Goal: Task Accomplishment & Management: Complete application form

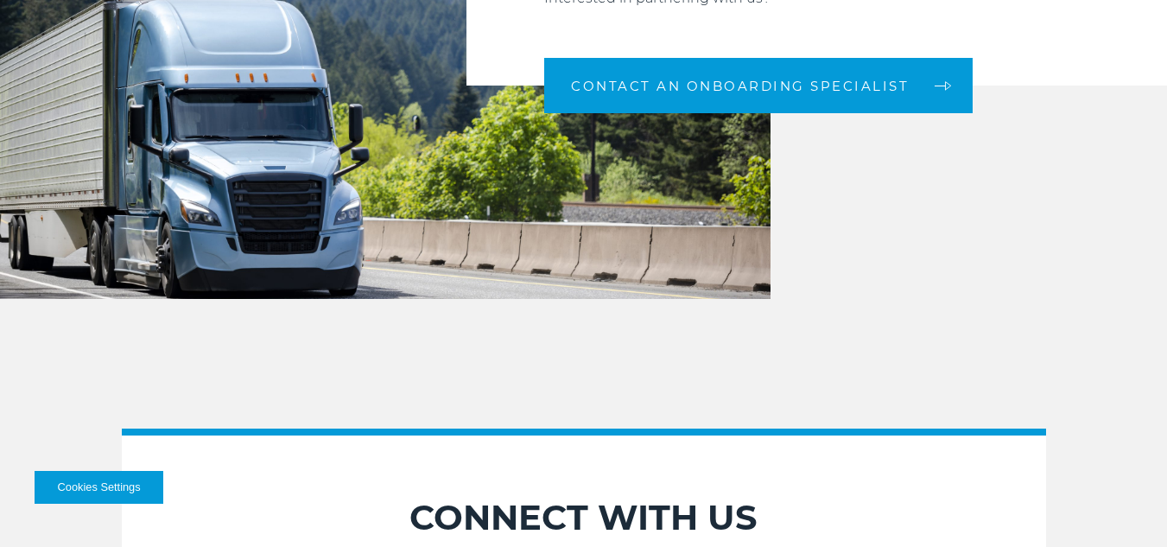
scroll to position [1853, 0]
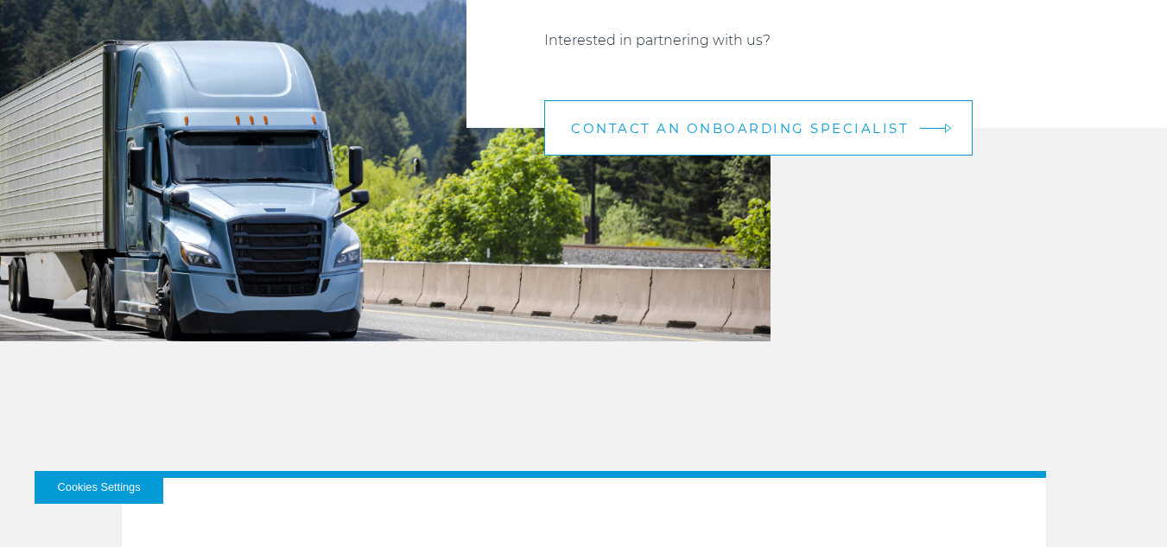
click at [770, 134] on span "CONTACT AN ONBOARDING SPECIALIST" at bounding box center [740, 128] width 338 height 13
click at [771, 132] on span "CONTACT AN ONBOARDING SPECIALIST" at bounding box center [740, 128] width 338 height 13
click at [907, 123] on link "CONTACT AN ONBOARDING SPECIALIST" at bounding box center [758, 127] width 428 height 55
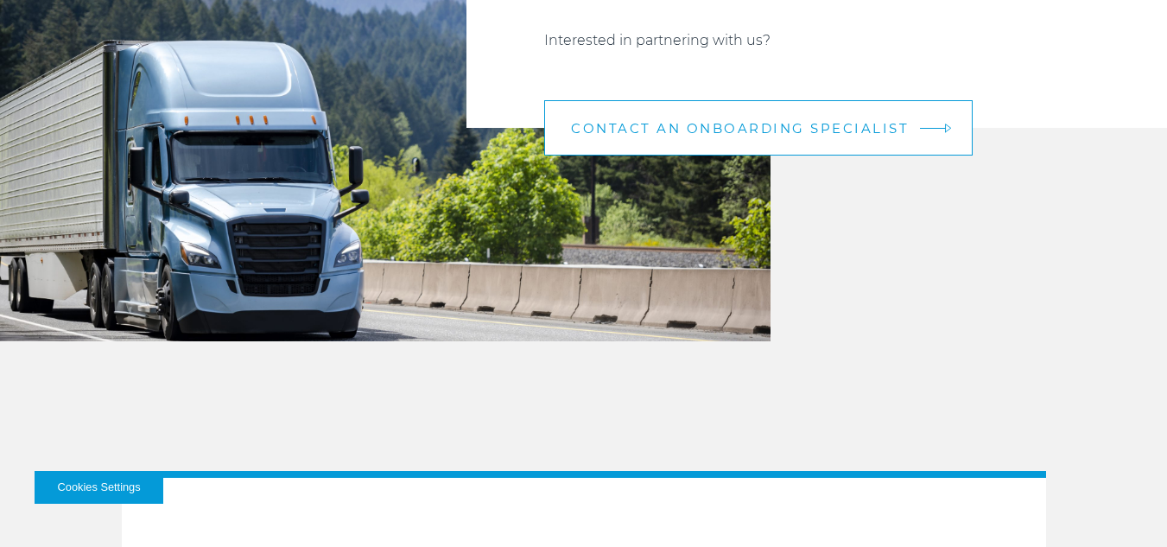
click at [825, 129] on span "CONTACT AN ONBOARDING SPECIALIST" at bounding box center [740, 128] width 338 height 13
click at [823, 130] on span "CONTACT AN ONBOARDING SPECIALIST" at bounding box center [740, 128] width 338 height 13
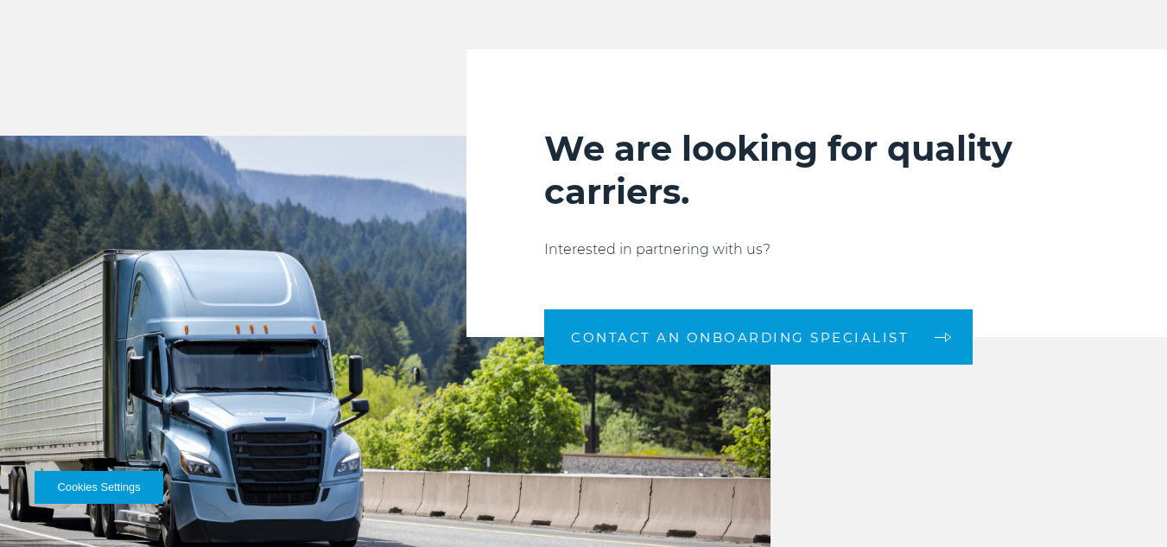
scroll to position [1594, 0]
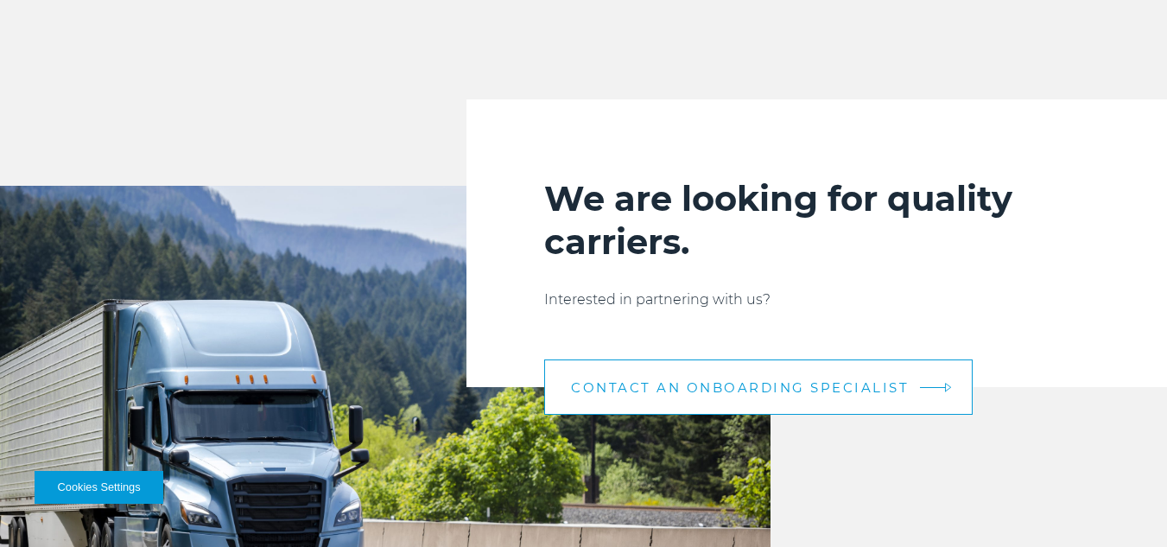
click at [945, 384] on img at bounding box center [948, 388] width 7 height 10
click at [938, 387] on em at bounding box center [933, 387] width 26 height 1
click at [938, 388] on link "CONTACT AN ONBOARDING SPECIALIST" at bounding box center [758, 386] width 428 height 55
click at [938, 389] on link "CONTACT AN ONBOARDING SPECIALIST" at bounding box center [758, 386] width 428 height 55
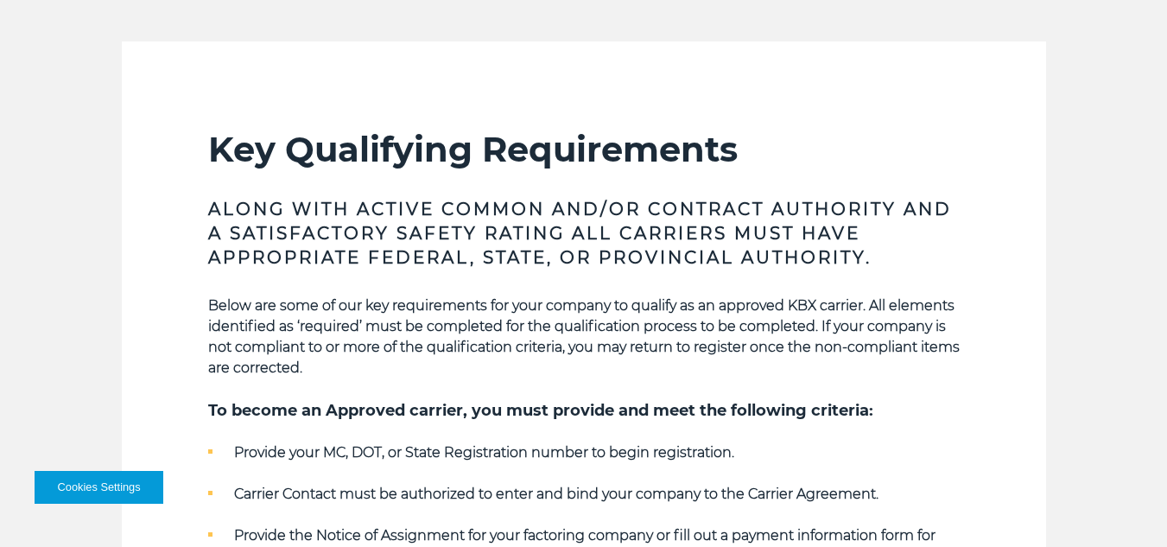
scroll to position [0, 0]
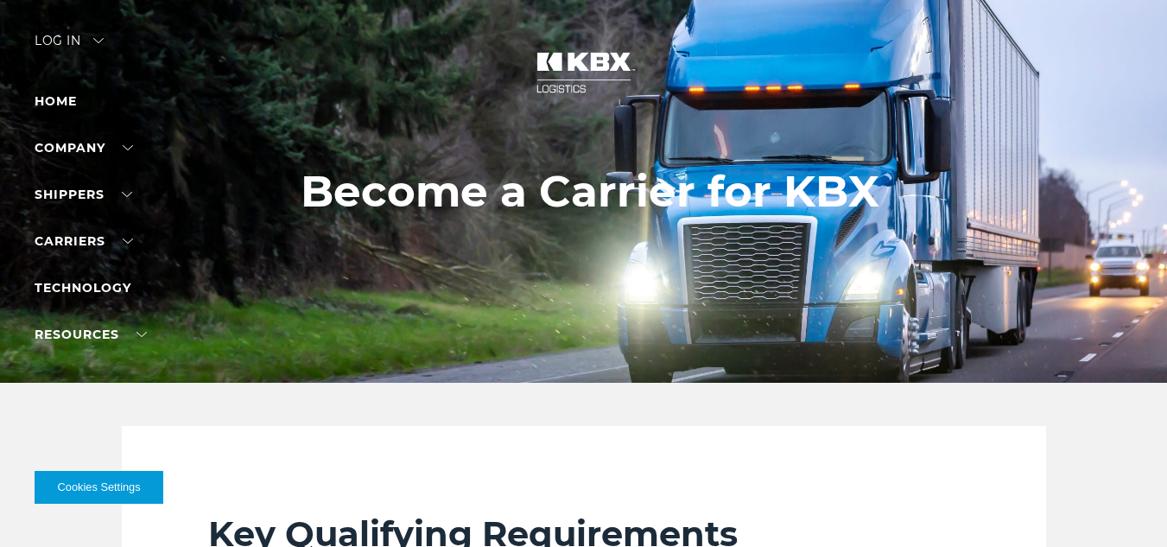
click at [573, 80] on img at bounding box center [584, 73] width 130 height 76
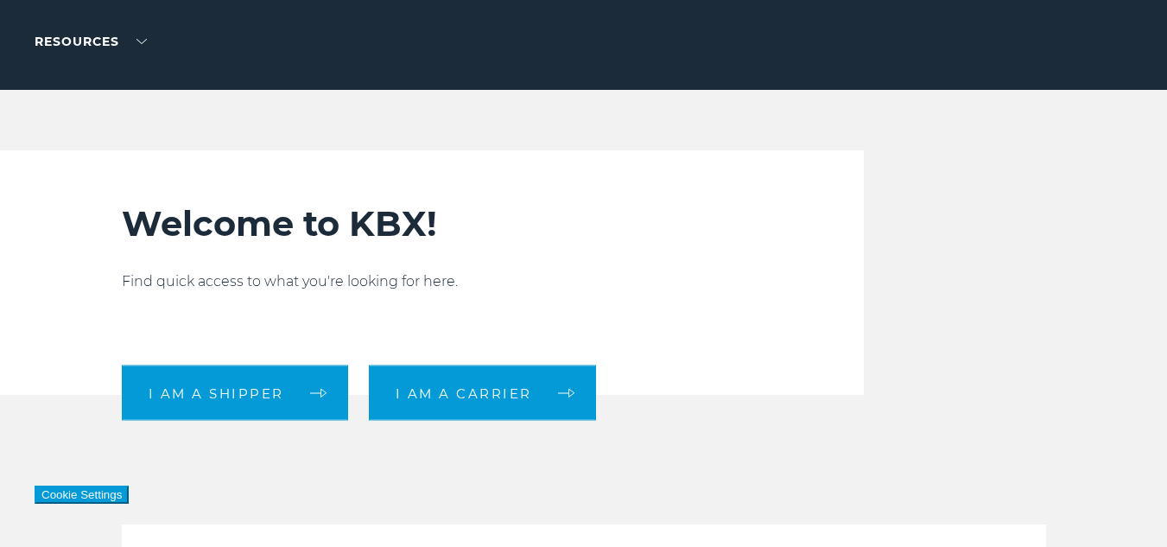
scroll to position [346, 0]
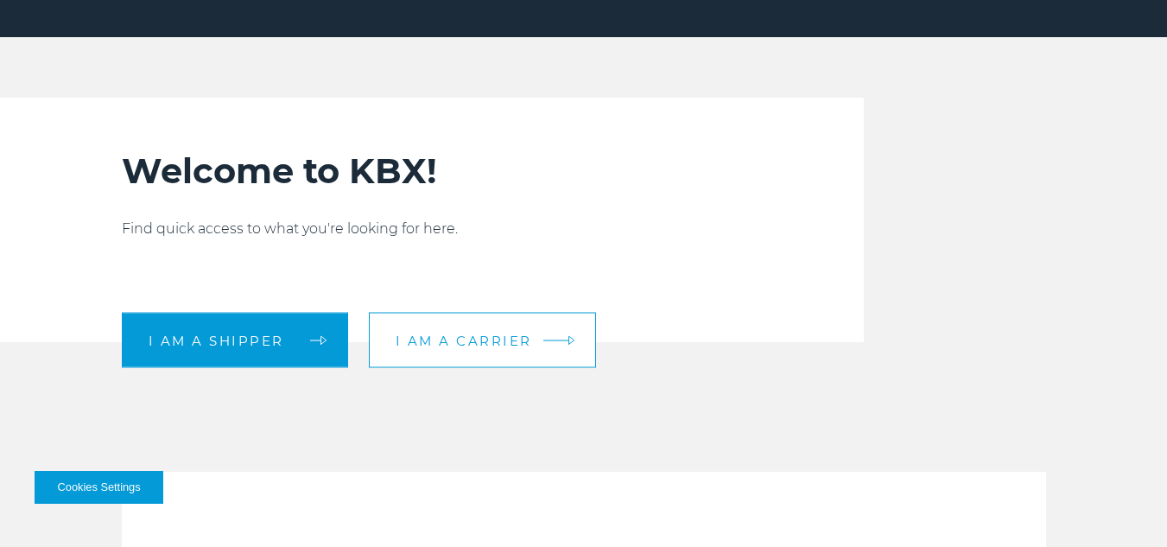
click at [428, 327] on link "I am a carrier" at bounding box center [482, 340] width 227 height 55
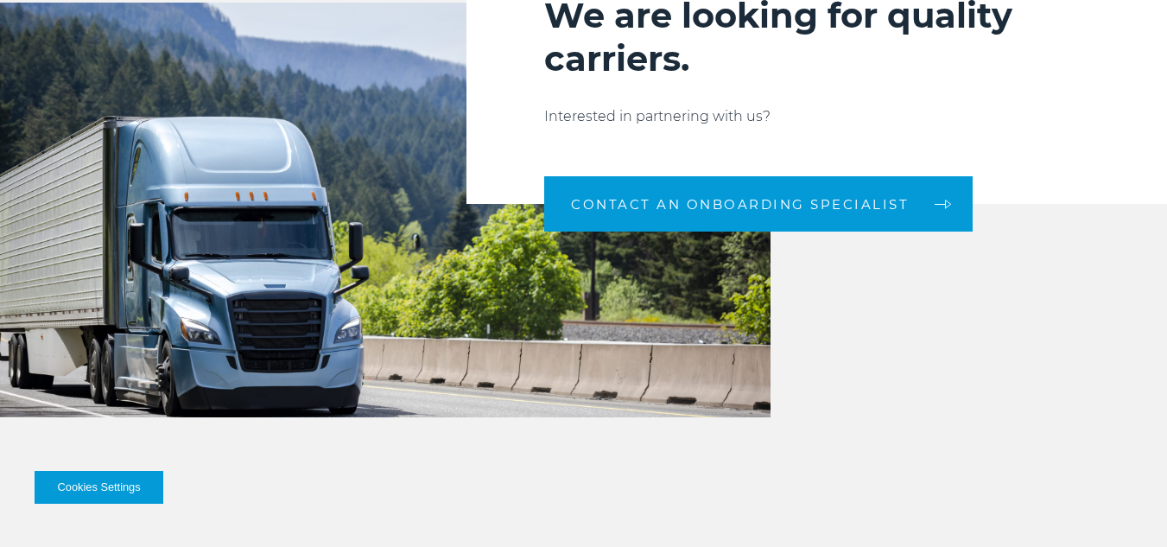
scroll to position [1767, 0]
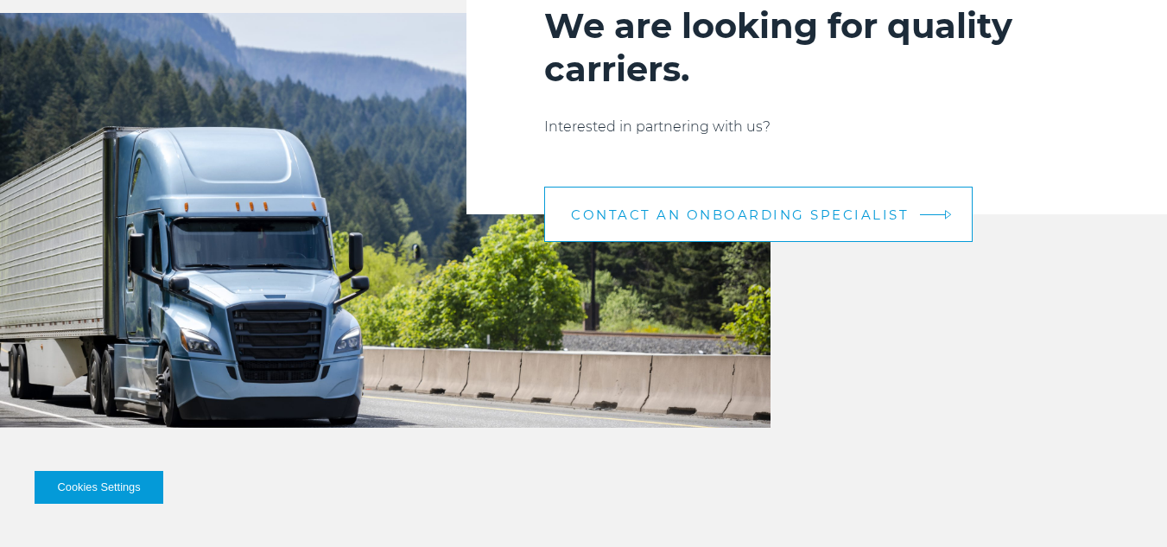
click at [686, 221] on span "CONTACT AN ONBOARDING SPECIALIST" at bounding box center [740, 214] width 338 height 13
click at [921, 212] on link "CONTACT AN ONBOARDING SPECIALIST" at bounding box center [758, 214] width 428 height 55
click at [844, 217] on span "CONTACT AN ONBOARDING SPECIALIST" at bounding box center [740, 214] width 338 height 13
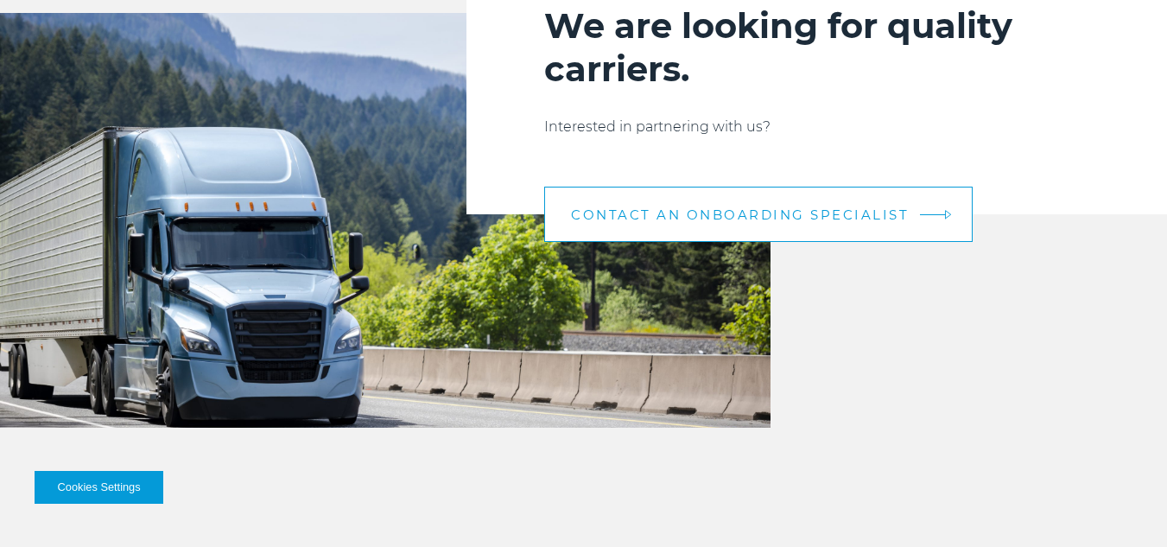
click at [843, 217] on span "CONTACT AN ONBOARDING SPECIALIST" at bounding box center [740, 214] width 338 height 13
click at [840, 219] on span "CONTACT AN ONBOARDING SPECIALIST" at bounding box center [740, 214] width 338 height 13
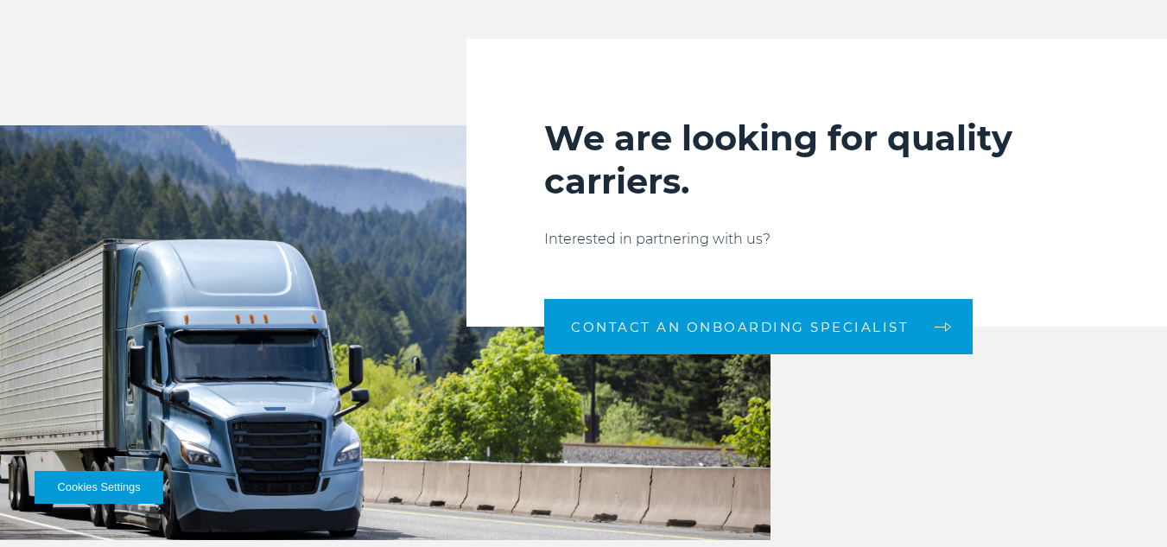
scroll to position [1680, 0]
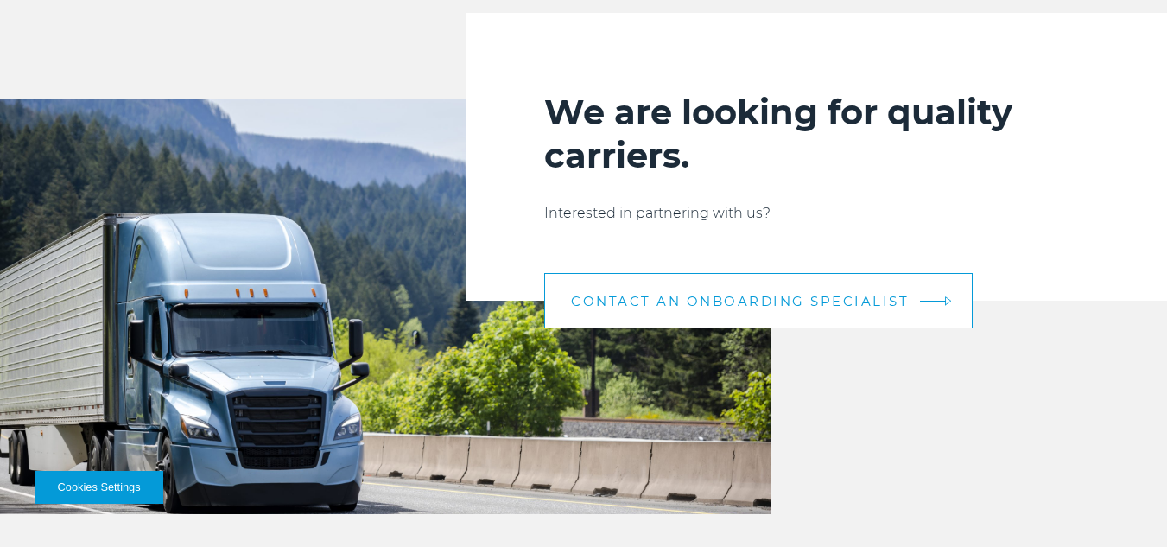
click at [836, 311] on link "CONTACT AN ONBOARDING SPECIALIST" at bounding box center [758, 300] width 428 height 55
click at [836, 308] on span "CONTACT AN ONBOARDING SPECIALIST" at bounding box center [740, 301] width 338 height 13
click at [836, 307] on span "CONTACT AN ONBOARDING SPECIALIST" at bounding box center [740, 301] width 338 height 13
click at [837, 307] on span "CONTACT AN ONBOARDING SPECIALIST" at bounding box center [740, 301] width 338 height 13
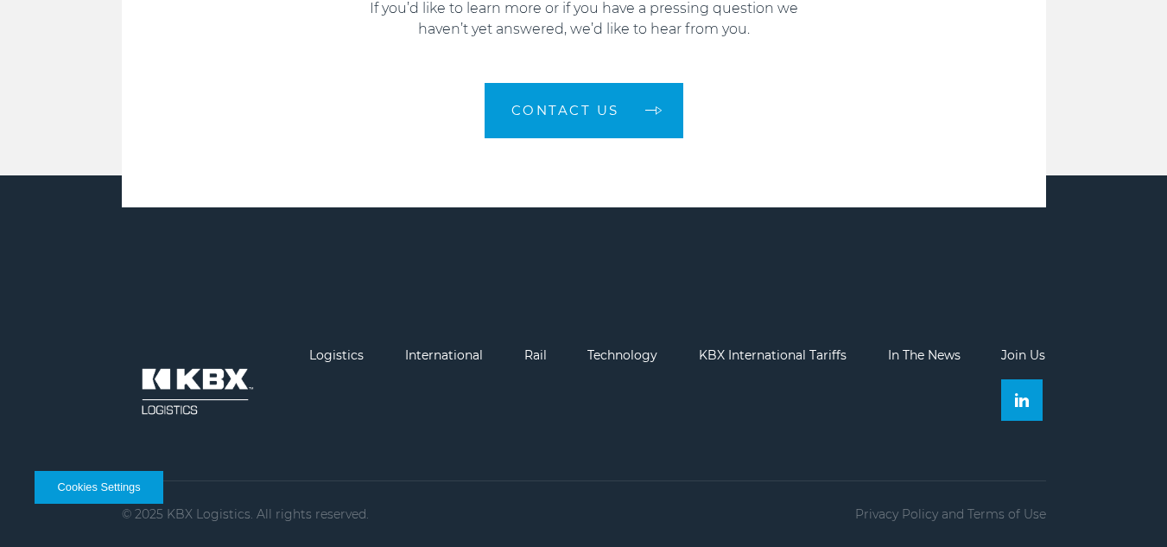
scroll to position [2458, 0]
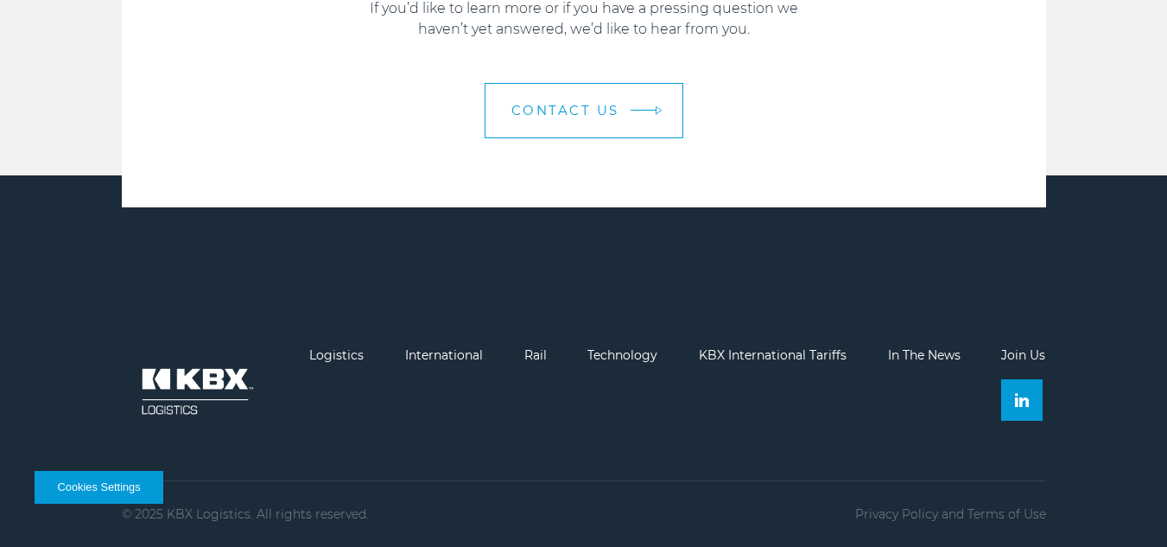
click at [560, 113] on span "Contact Us" at bounding box center [565, 110] width 108 height 13
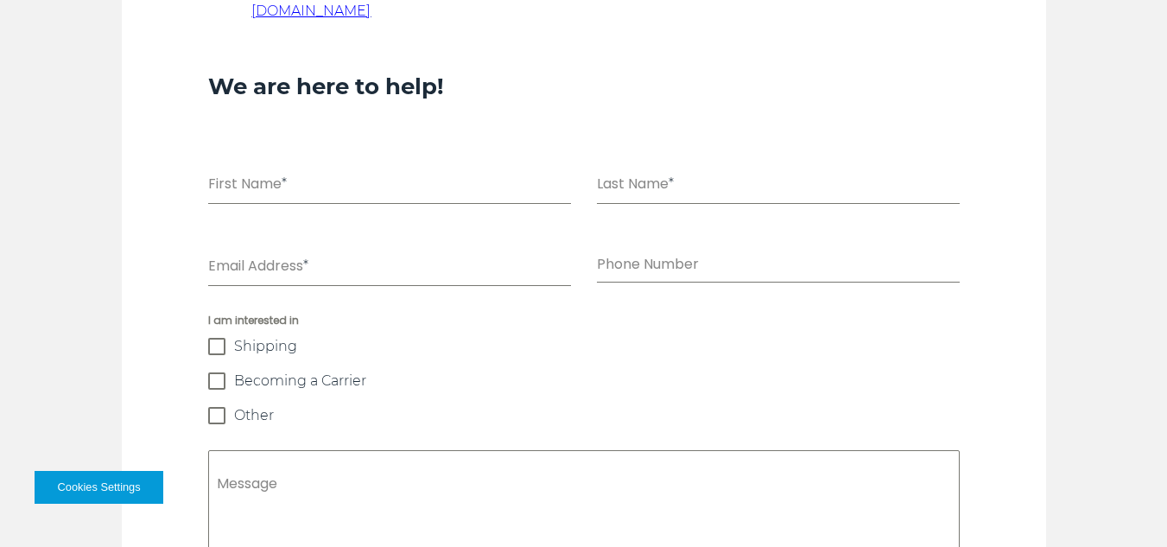
scroll to position [1123, 0]
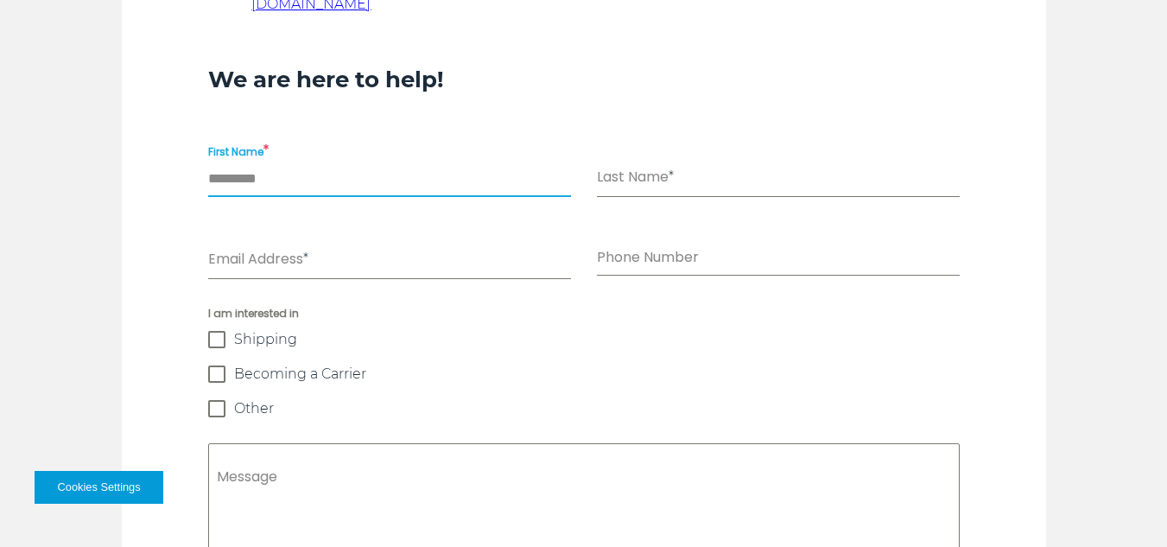
click at [314, 162] on input "First Name *" at bounding box center [389, 179] width 363 height 35
type input "*****"
type input "******"
type input "**********"
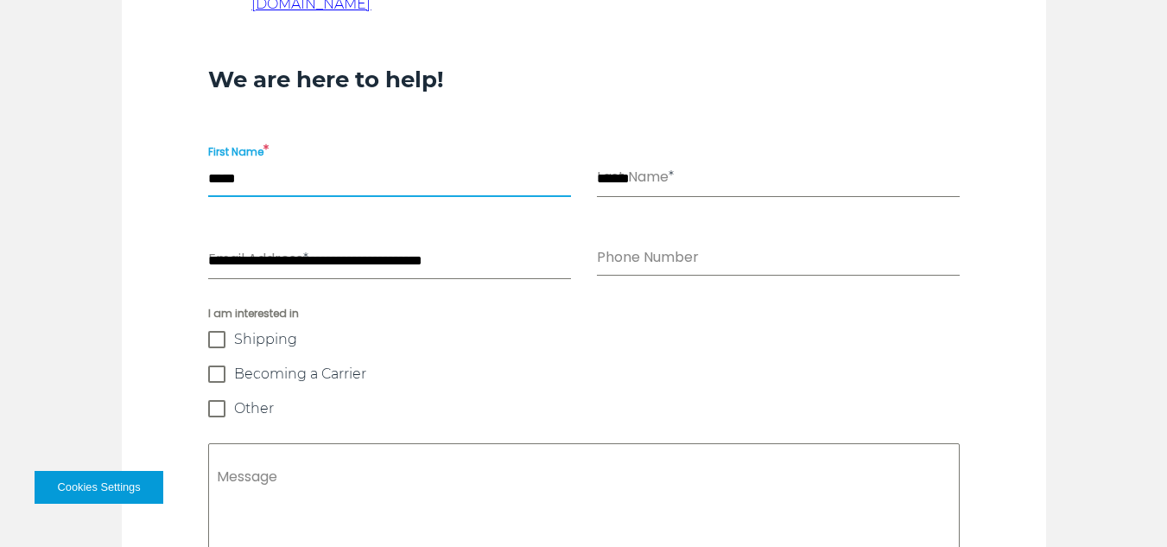
type input "**********"
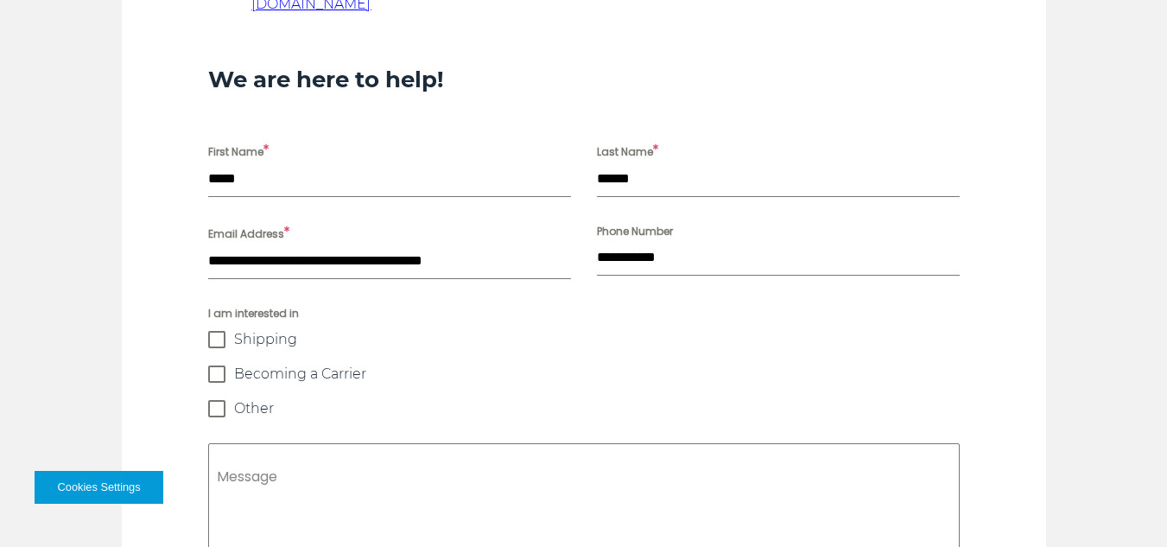
drag, startPoint x: 252, startPoint y: 340, endPoint x: 261, endPoint y: 333, distance: 11.1
click at [252, 365] on span "Becoming a Carrier" at bounding box center [300, 373] width 132 height 17
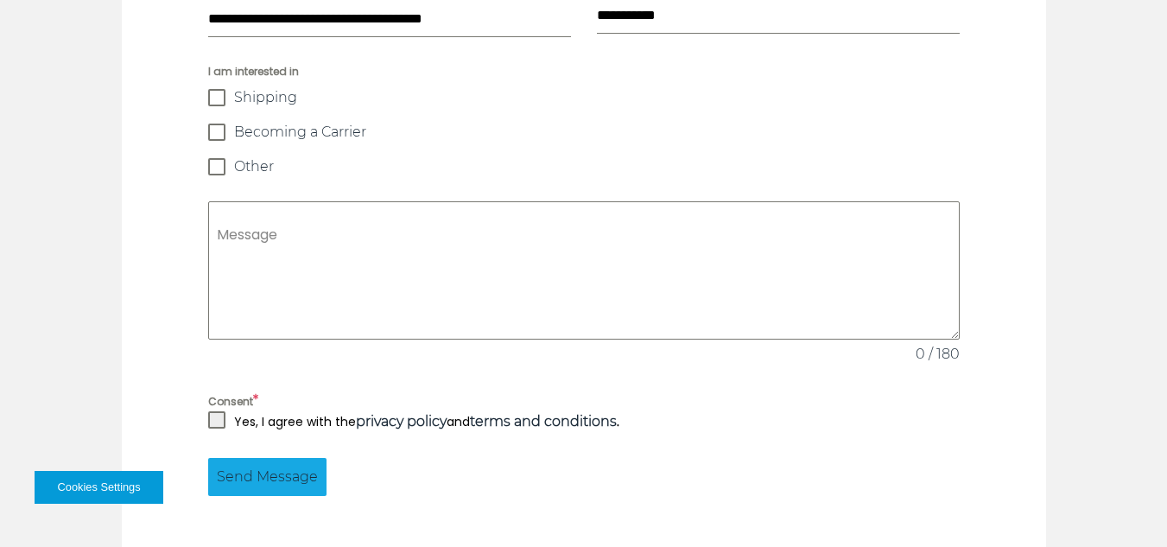
scroll to position [1382, 0]
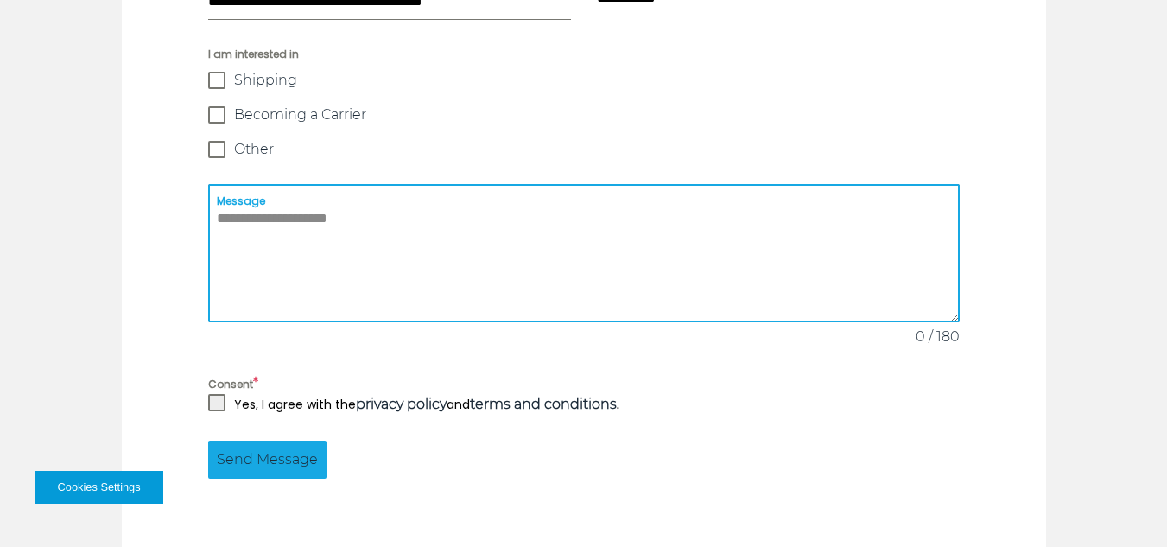
click at [290, 184] on textarea "Message" at bounding box center [584, 253] width 752 height 138
paste textarea "**********"
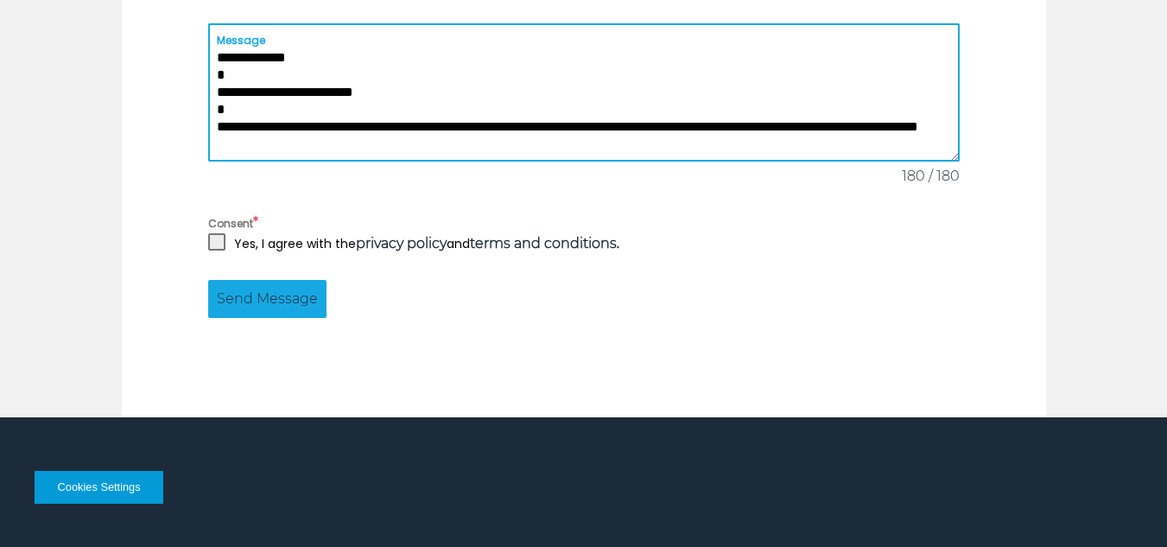
scroll to position [1555, 0]
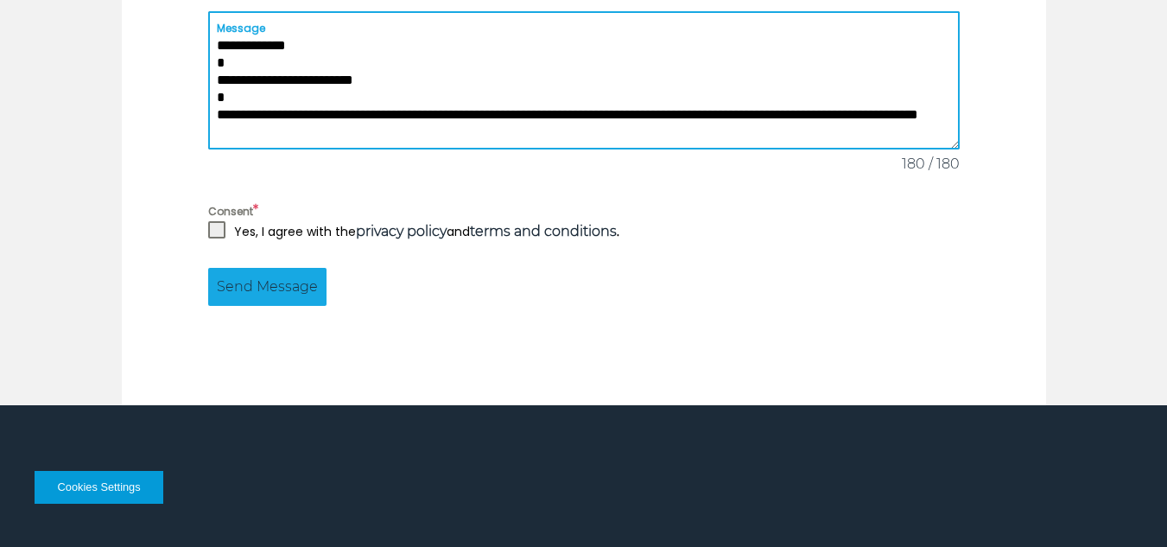
type textarea "**********"
click at [219, 221] on span at bounding box center [216, 229] width 17 height 17
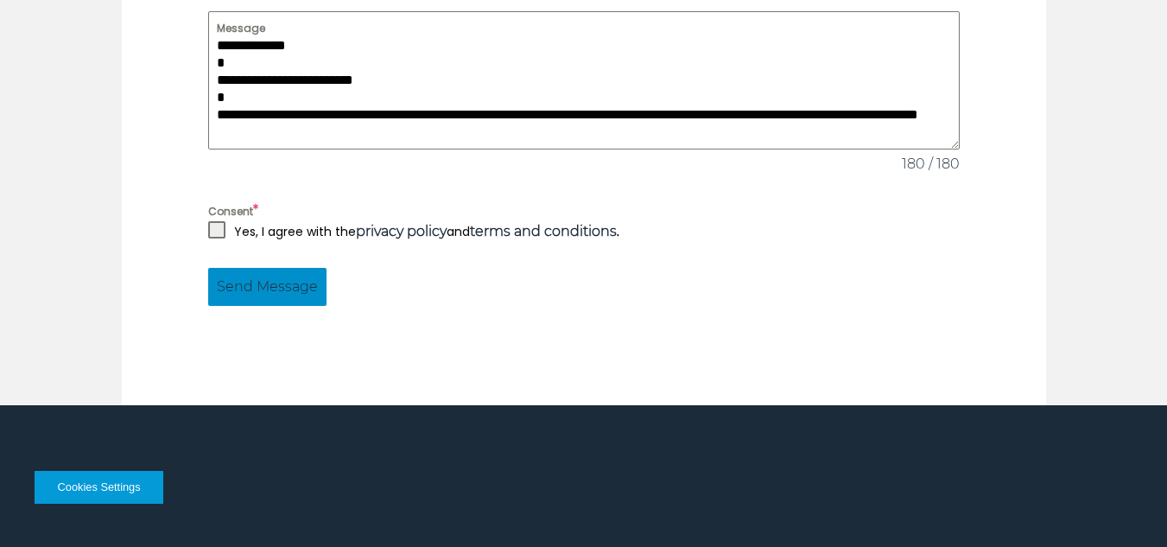
click at [229, 276] on span "Send Message" at bounding box center [267, 286] width 101 height 21
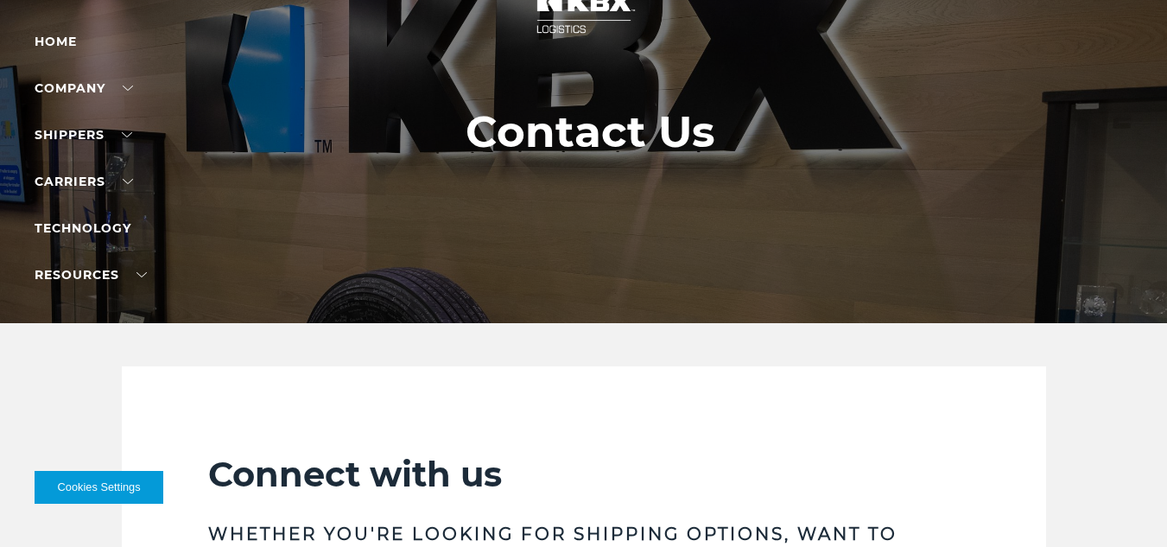
scroll to position [86, 0]
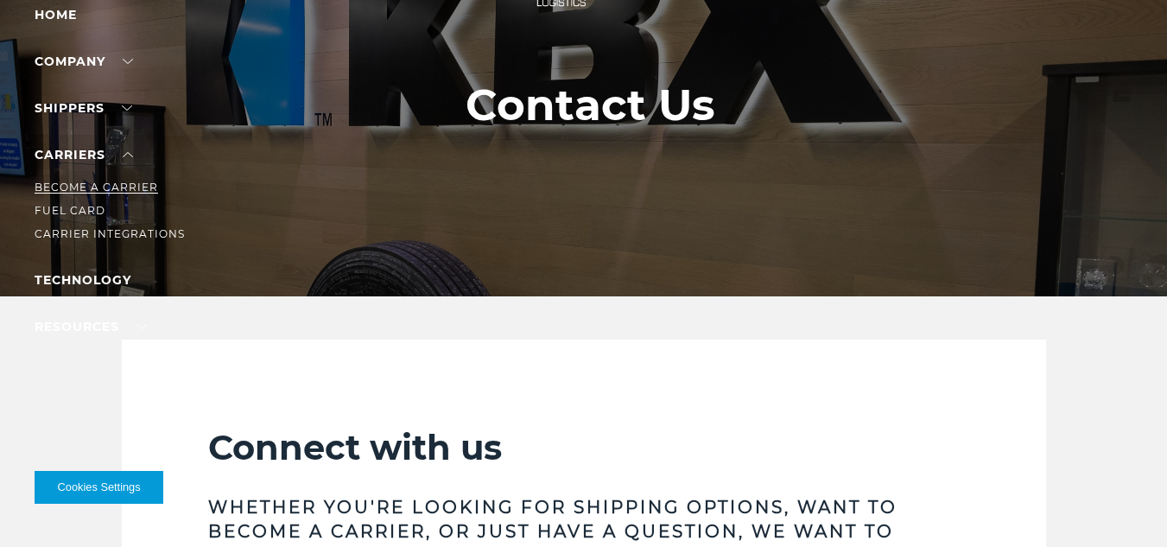
click at [113, 184] on link "Become a Carrier" at bounding box center [97, 187] width 124 height 13
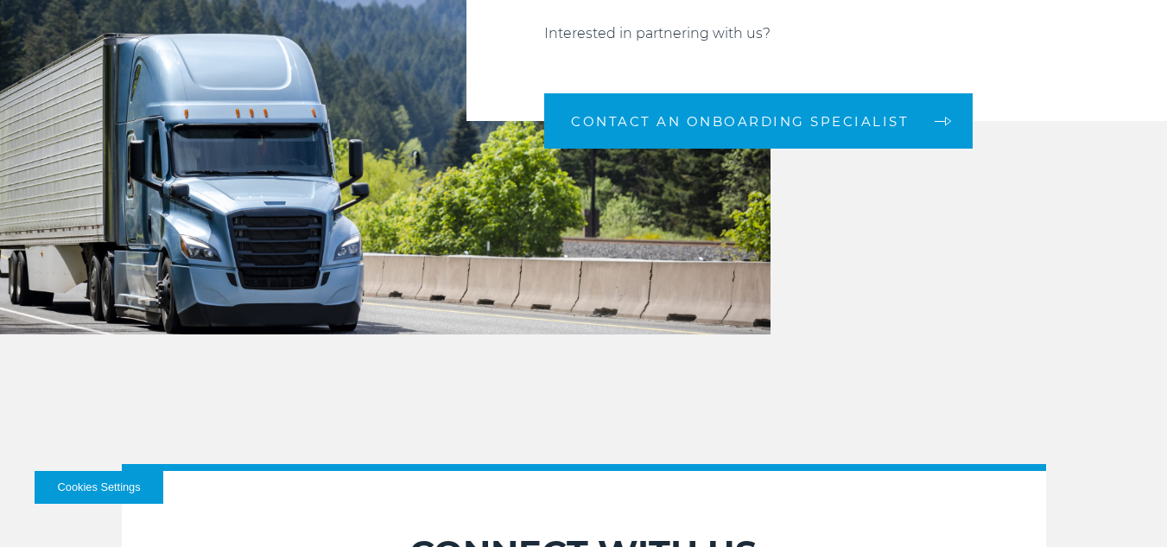
scroll to position [1853, 0]
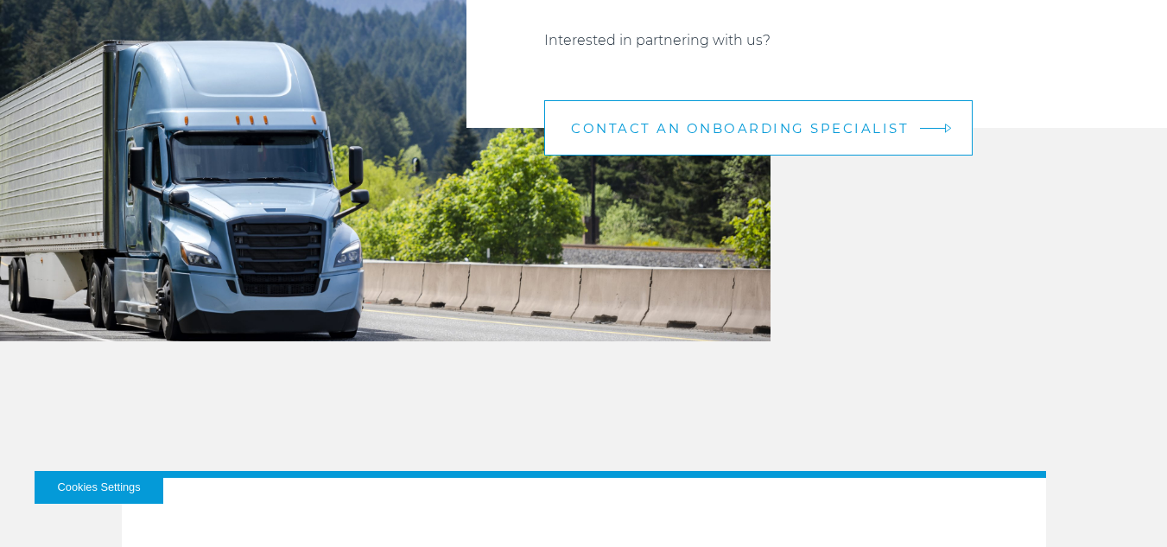
click at [864, 138] on link "CONTACT AN ONBOARDING SPECIALIST" at bounding box center [758, 127] width 428 height 55
click at [860, 129] on span "CONTACT AN ONBOARDING SPECIALIST" at bounding box center [740, 128] width 338 height 13
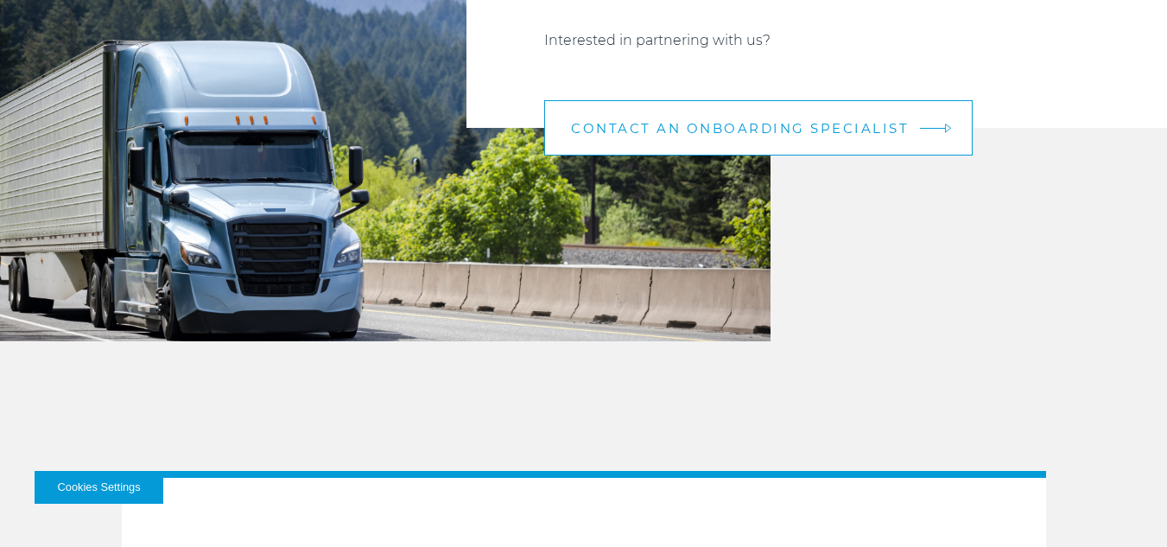
click at [860, 129] on span "CONTACT AN ONBOARDING SPECIALIST" at bounding box center [740, 128] width 338 height 13
click at [927, 124] on link "CONTACT AN ONBOARDING SPECIALIST" at bounding box center [758, 127] width 428 height 55
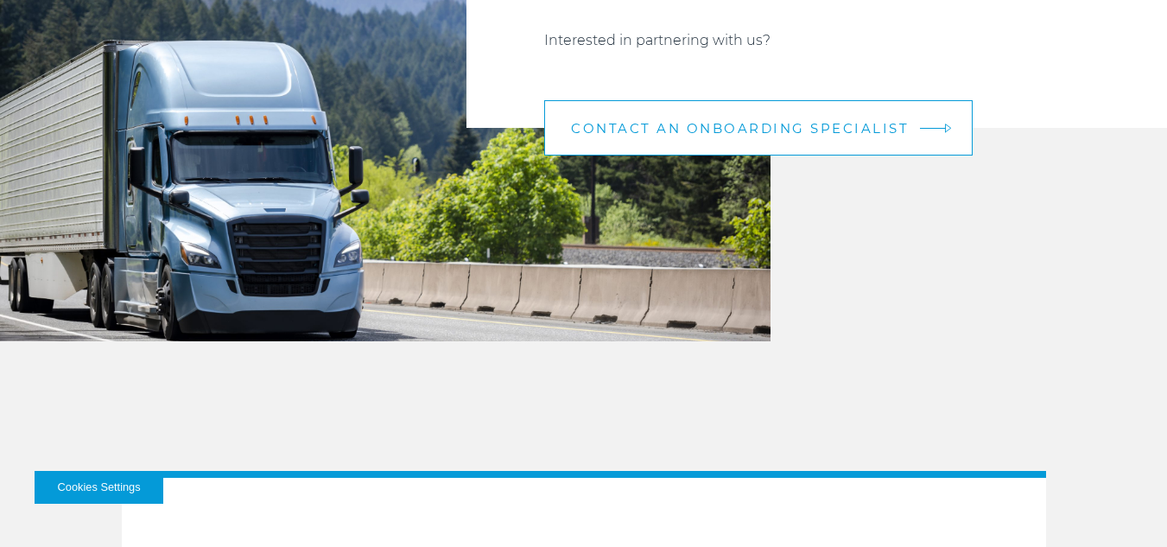
click at [927, 124] on link "CONTACT AN ONBOARDING SPECIALIST" at bounding box center [758, 127] width 428 height 55
click at [928, 124] on link "CONTACT AN ONBOARDING SPECIALIST" at bounding box center [758, 127] width 428 height 55
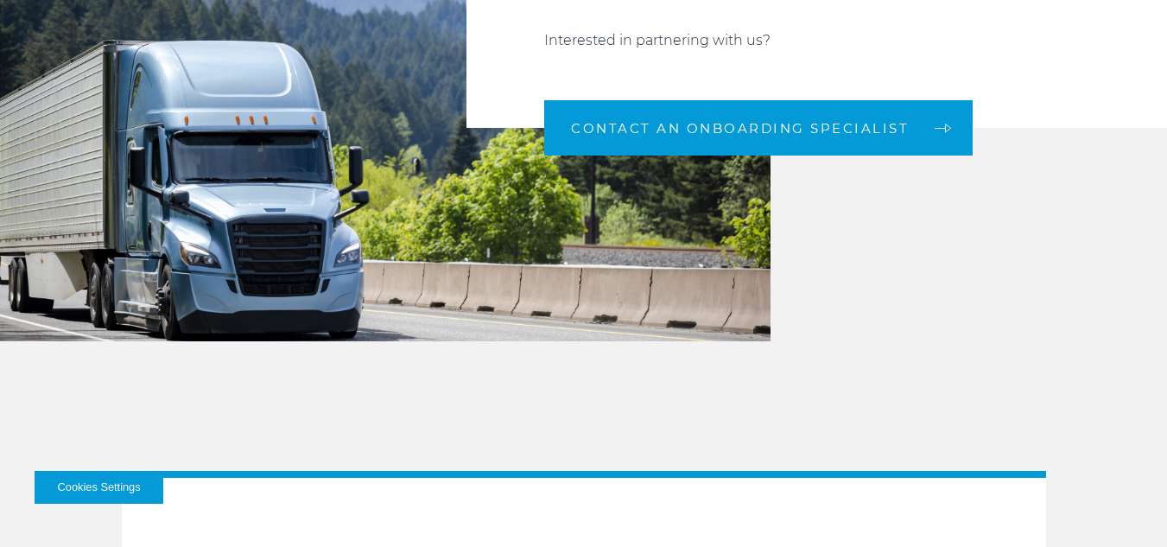
click at [92, 489] on button "Cookies Settings" at bounding box center [99, 487] width 129 height 33
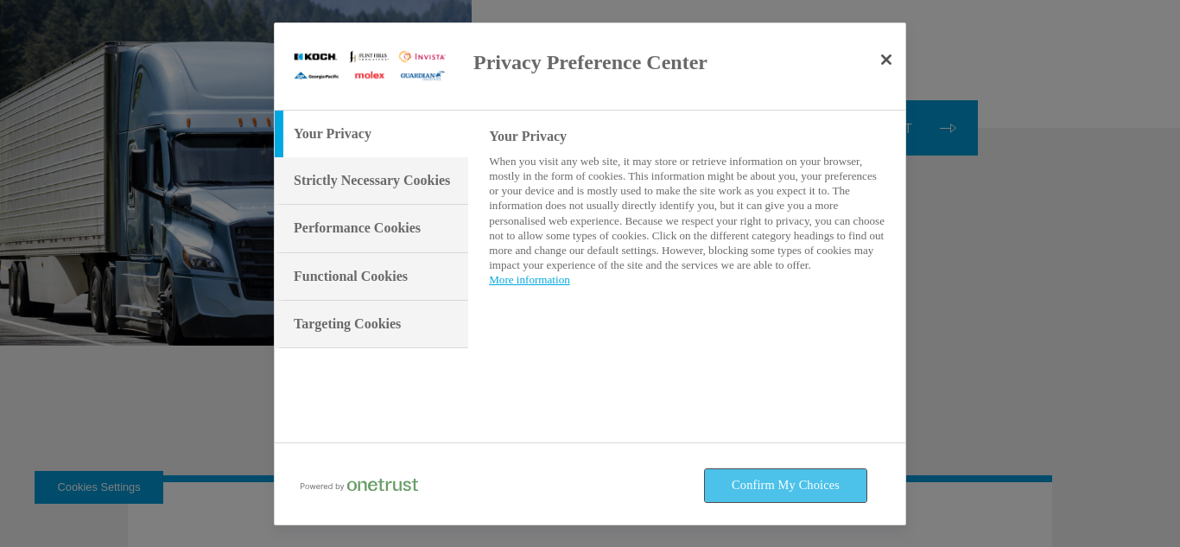
click at [775, 495] on button "Confirm My Choices" at bounding box center [786, 485] width 162 height 33
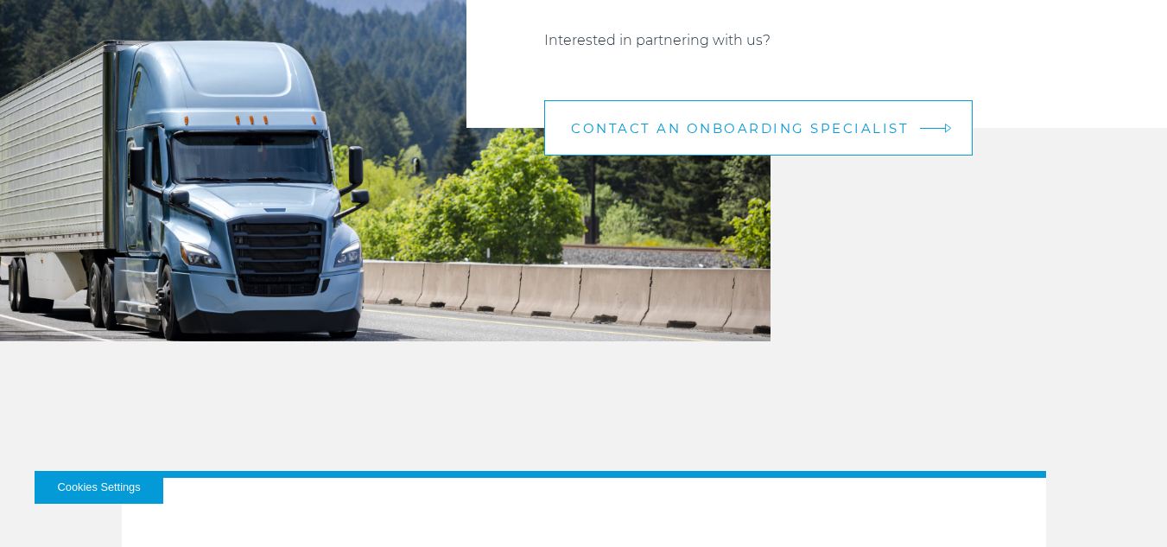
click at [785, 130] on span "CONTACT AN ONBOARDING SPECIALIST" at bounding box center [740, 128] width 338 height 13
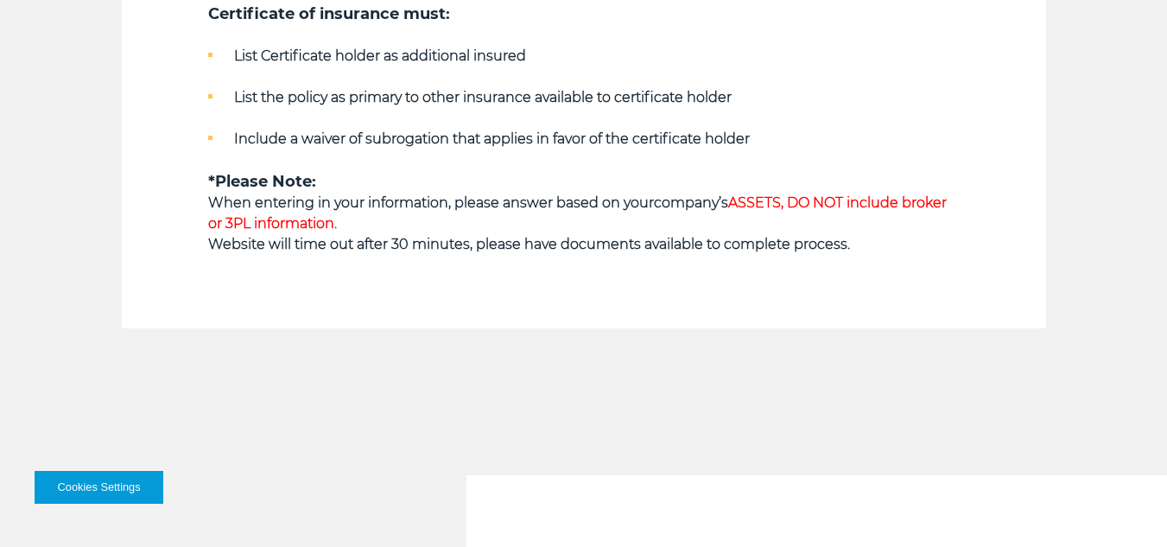
scroll to position [1248, 0]
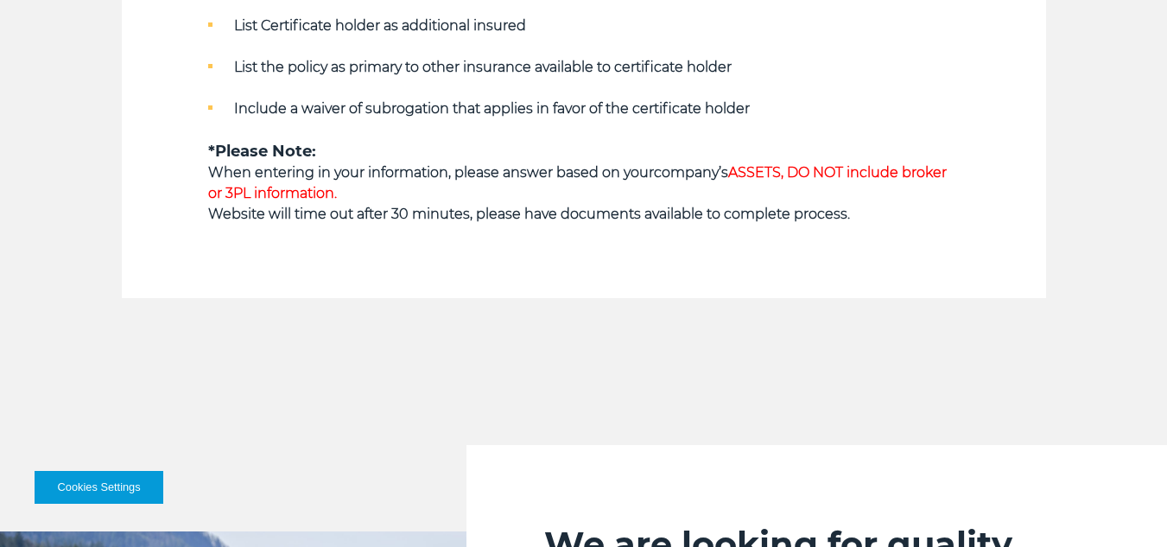
drag, startPoint x: 787, startPoint y: 167, endPoint x: 800, endPoint y: 169, distance: 13.2
click at [788, 168] on span "ASSETS, DO NOT include broker or 3PL information." at bounding box center [577, 182] width 739 height 37
click at [801, 169] on span "ASSETS, DO NOT include broker or 3PL information." at bounding box center [577, 182] width 739 height 37
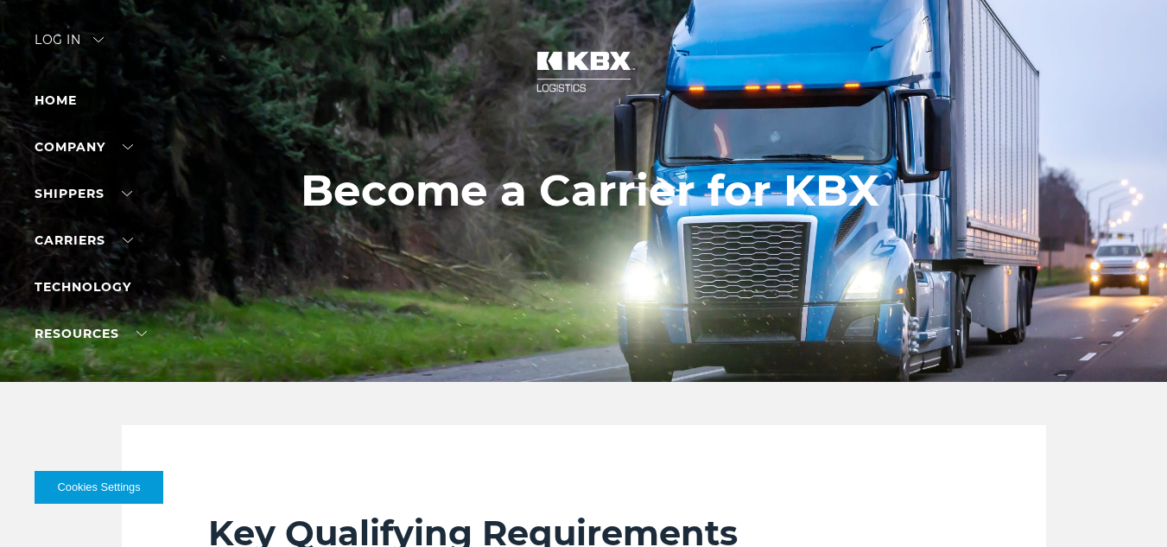
scroll to position [0, 0]
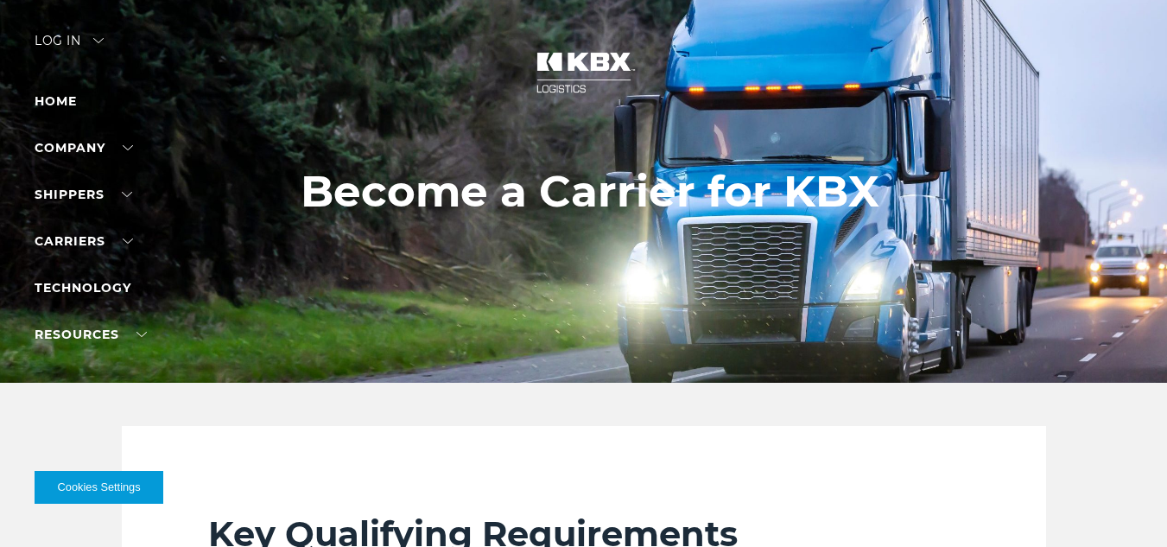
drag, startPoint x: 550, startPoint y: 97, endPoint x: 567, endPoint y: 87, distance: 19.0
click at [553, 96] on img at bounding box center [584, 73] width 130 height 76
click at [567, 87] on img at bounding box center [584, 73] width 130 height 76
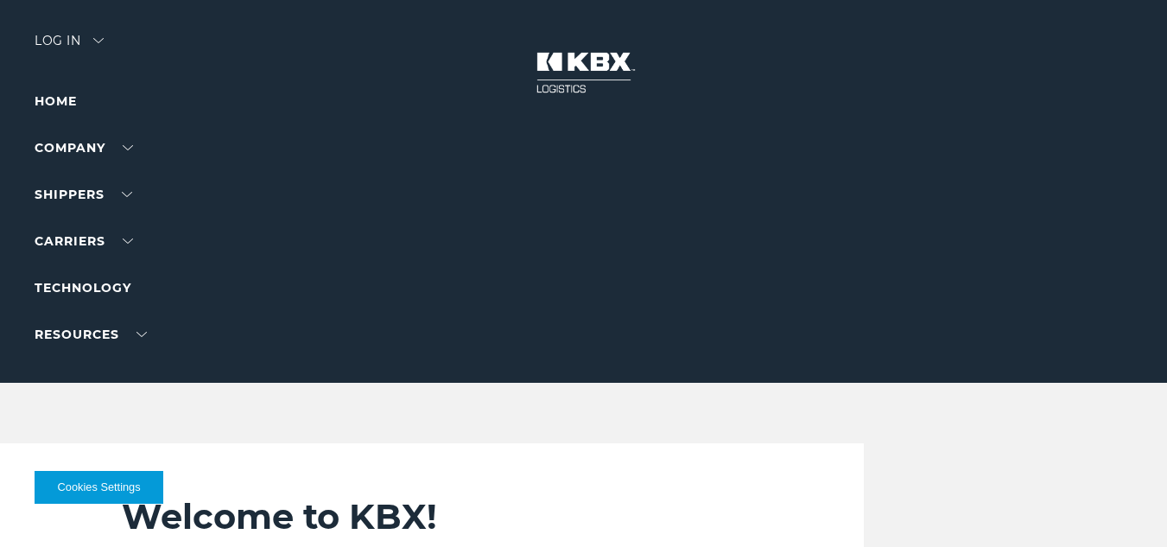
click at [104, 48] on div "Log in" at bounding box center [69, 47] width 69 height 25
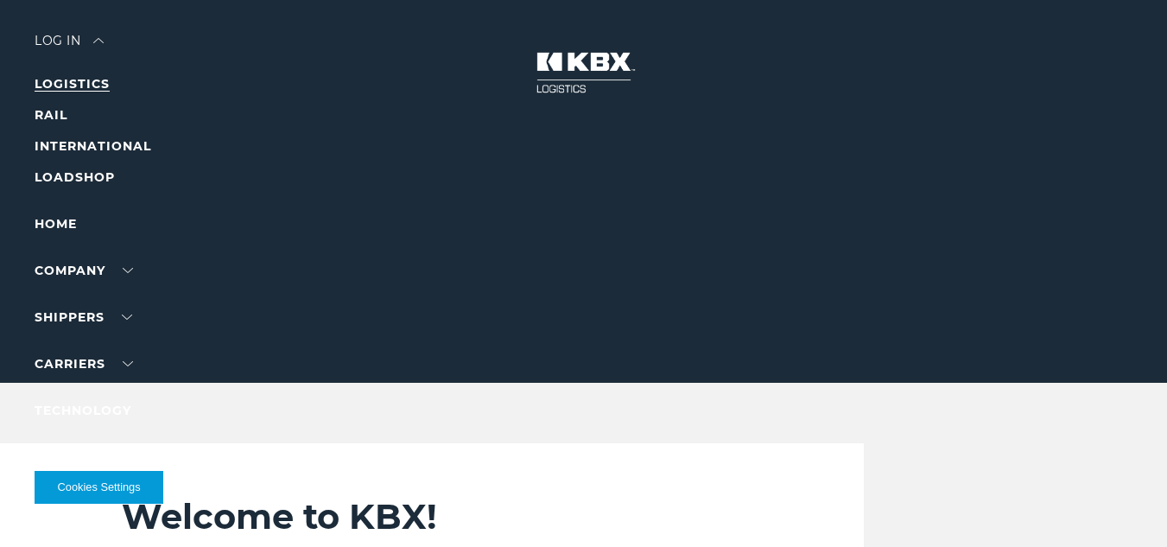
click at [89, 79] on link "LOGISTICS" at bounding box center [72, 84] width 75 height 16
